Goal: Navigation & Orientation: Find specific page/section

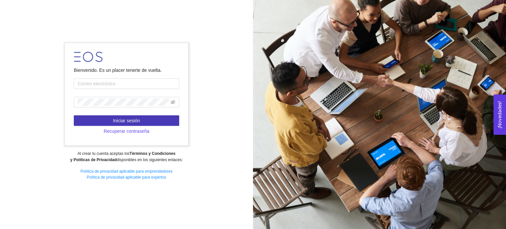
type input "[EMAIL_ADDRESS][DOMAIN_NAME]"
click at [107, 118] on button "Iniciar sesión" at bounding box center [126, 120] width 105 height 11
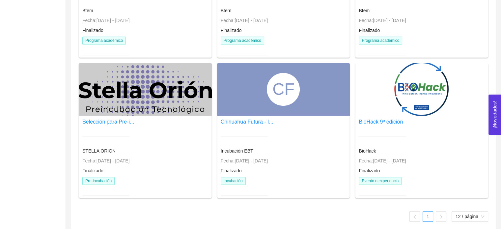
scroll to position [281, 0]
drag, startPoint x: 237, startPoint y: 136, endPoint x: 229, endPoint y: 126, distance: 12.2
click at [229, 126] on div "Chihuahua Futura - I... Incubación EBT Fecha: [DATE] - [DATE] Finalizado Incuba…" at bounding box center [247, 160] width 53 height 86
click at [249, 121] on link "Chihuahua Futura - I..." at bounding box center [247, 122] width 53 height 6
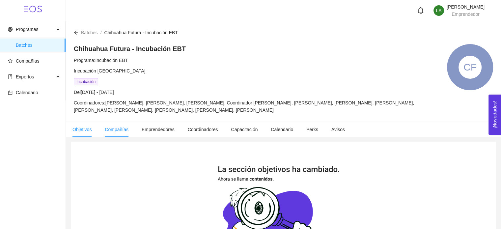
drag, startPoint x: 116, startPoint y: 131, endPoint x: 126, endPoint y: 134, distance: 10.5
click at [126, 134] on li "Compañías" at bounding box center [116, 129] width 37 height 15
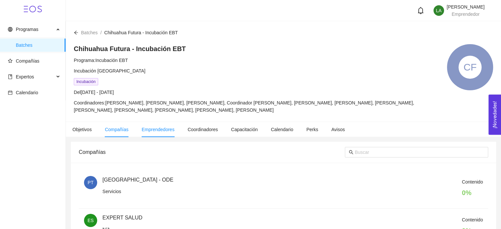
click at [157, 128] on span "Emprendedores" at bounding box center [158, 129] width 33 height 5
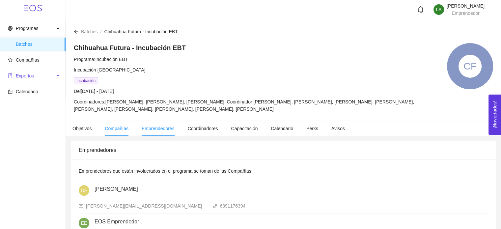
scroll to position [1, 0]
click at [36, 73] on span "Expertos" at bounding box center [31, 75] width 46 height 13
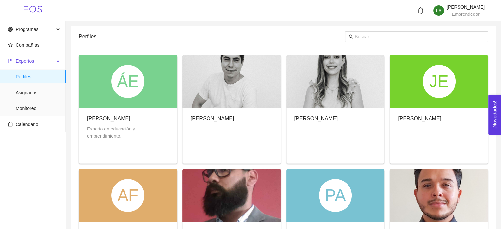
click at [29, 54] on span "Expertos" at bounding box center [31, 60] width 46 height 13
click at [30, 49] on span "Compañías" at bounding box center [34, 45] width 52 height 13
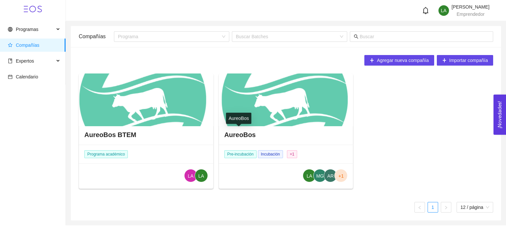
click at [230, 130] on h4 "AureoBos" at bounding box center [240, 134] width 32 height 9
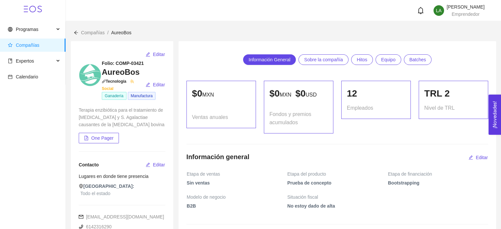
click at [33, 69] on ul "Programas Compañías Expertos Calendario" at bounding box center [33, 52] width 66 height 63
click at [30, 67] on span "Expertos" at bounding box center [31, 60] width 46 height 13
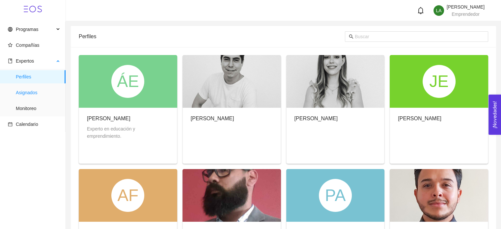
click at [25, 91] on span "Asignados" at bounding box center [38, 92] width 44 height 13
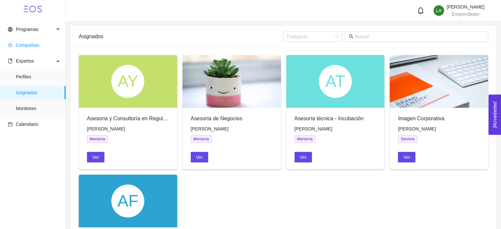
click at [20, 47] on span "Compañías" at bounding box center [28, 44] width 24 height 5
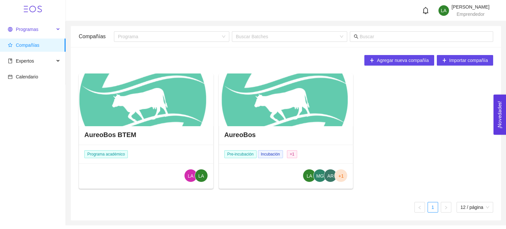
click at [12, 31] on icon "global" at bounding box center [10, 29] width 5 height 5
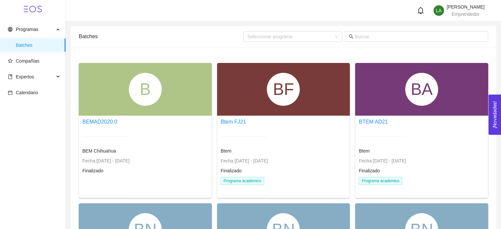
click at [27, 68] on ul "Programas Batches Compañías Expertos Calendario" at bounding box center [33, 60] width 66 height 79
click at [26, 61] on span "Compañías" at bounding box center [28, 60] width 24 height 5
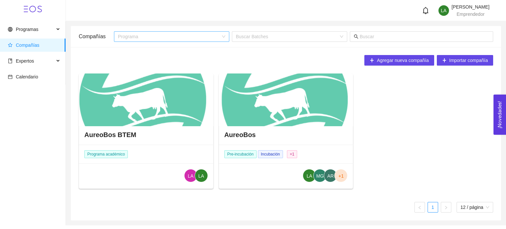
click at [188, 36] on input "search" at bounding box center [169, 37] width 103 height 10
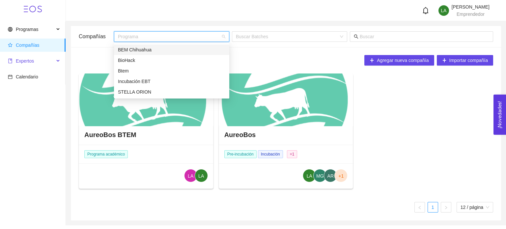
drag, startPoint x: 166, startPoint y: 32, endPoint x: 22, endPoint y: 62, distance: 147.0
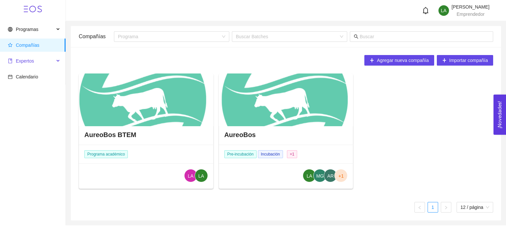
click at [22, 62] on span "Expertos" at bounding box center [25, 60] width 18 height 5
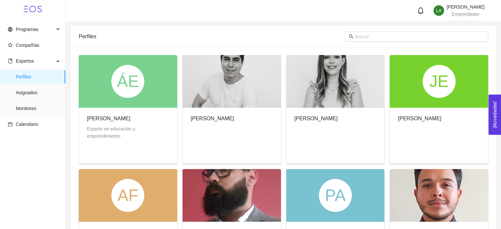
click at [22, 62] on span "Expertos" at bounding box center [25, 60] width 18 height 5
click at [362, 37] on input "text" at bounding box center [419, 36] width 129 height 7
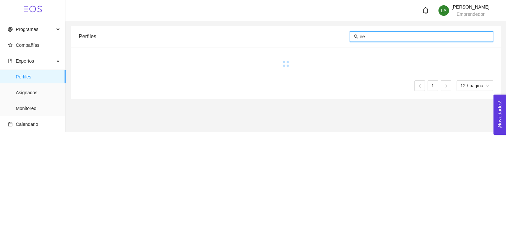
type input "e"
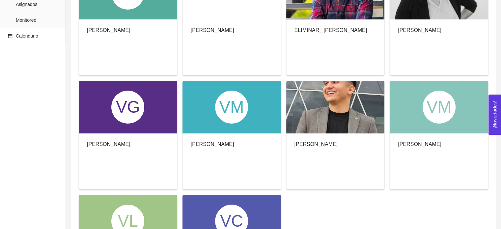
scroll to position [161, 0]
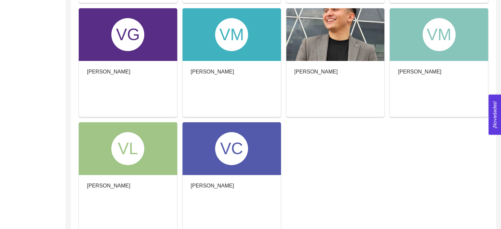
type input "victor"
click at [345, 47] on div at bounding box center [335, 34] width 98 height 53
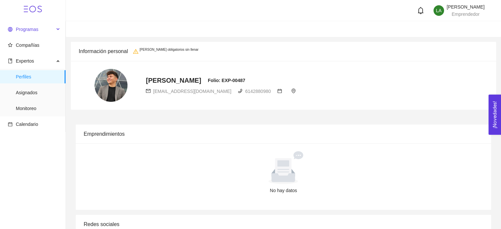
click at [37, 32] on span "Programas" at bounding box center [27, 29] width 22 height 5
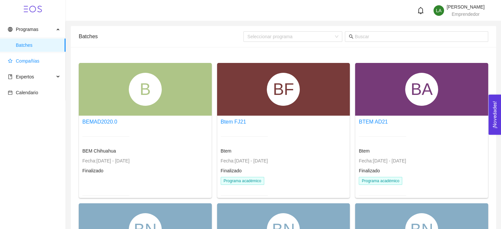
click at [28, 66] on span "Compañías" at bounding box center [34, 60] width 52 height 13
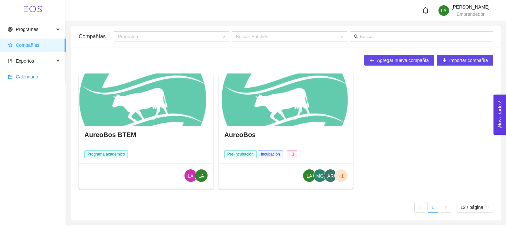
click at [34, 72] on span "Calendario" at bounding box center [34, 76] width 52 height 13
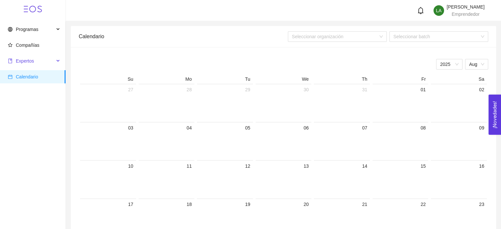
click at [25, 59] on span "Expertos" at bounding box center [25, 60] width 18 height 5
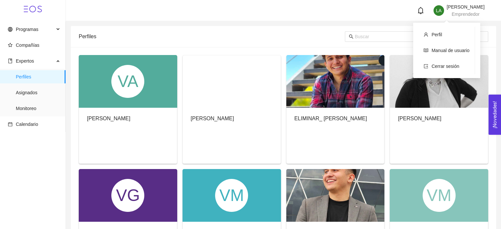
click at [453, 14] on span "Emprendedor" at bounding box center [465, 14] width 28 height 5
click at [448, 31] on li "Perfil" at bounding box center [446, 34] width 56 height 13
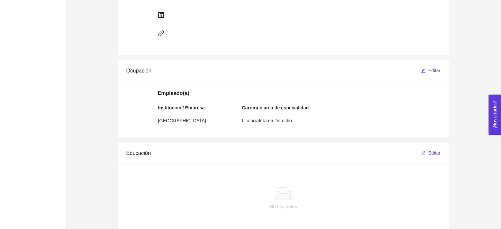
scroll to position [350, 0]
